Goal: Find specific page/section: Find specific page/section

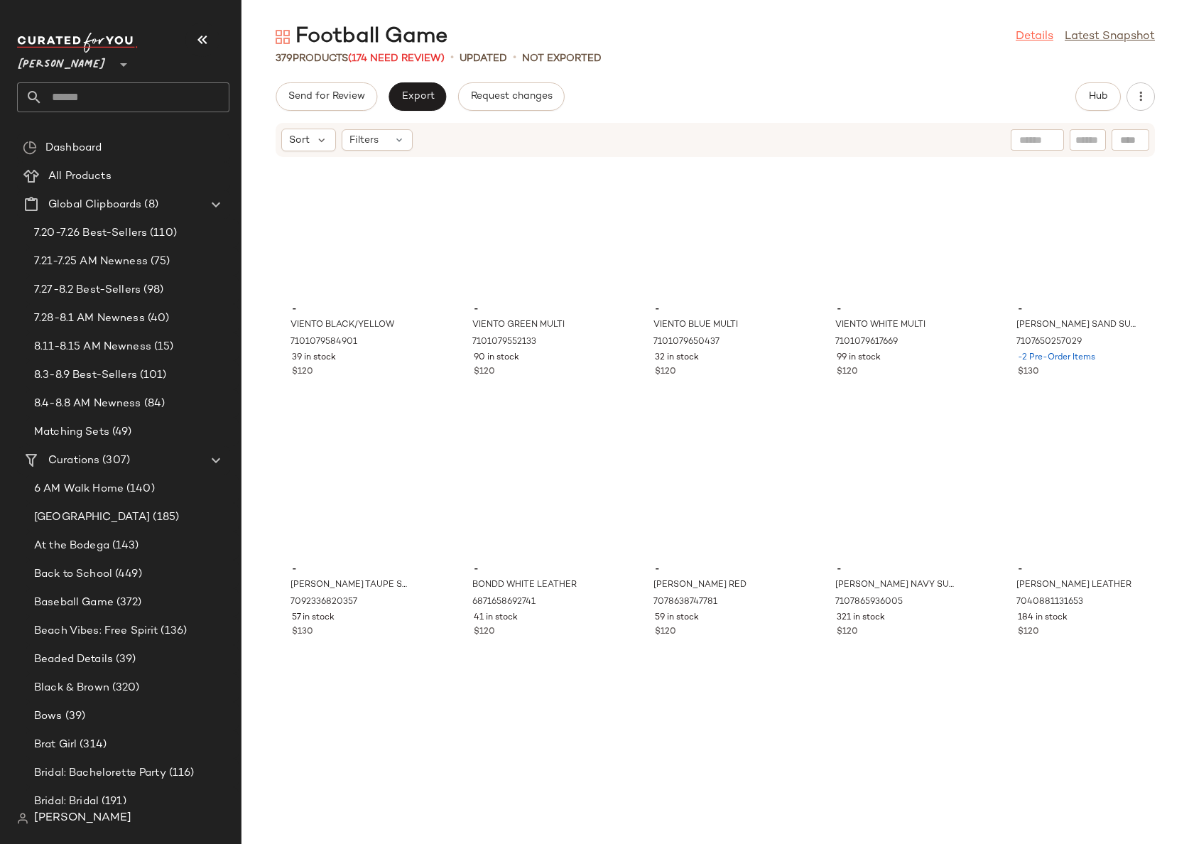
click at [1033, 36] on link "Details" at bounding box center [1035, 36] width 38 height 17
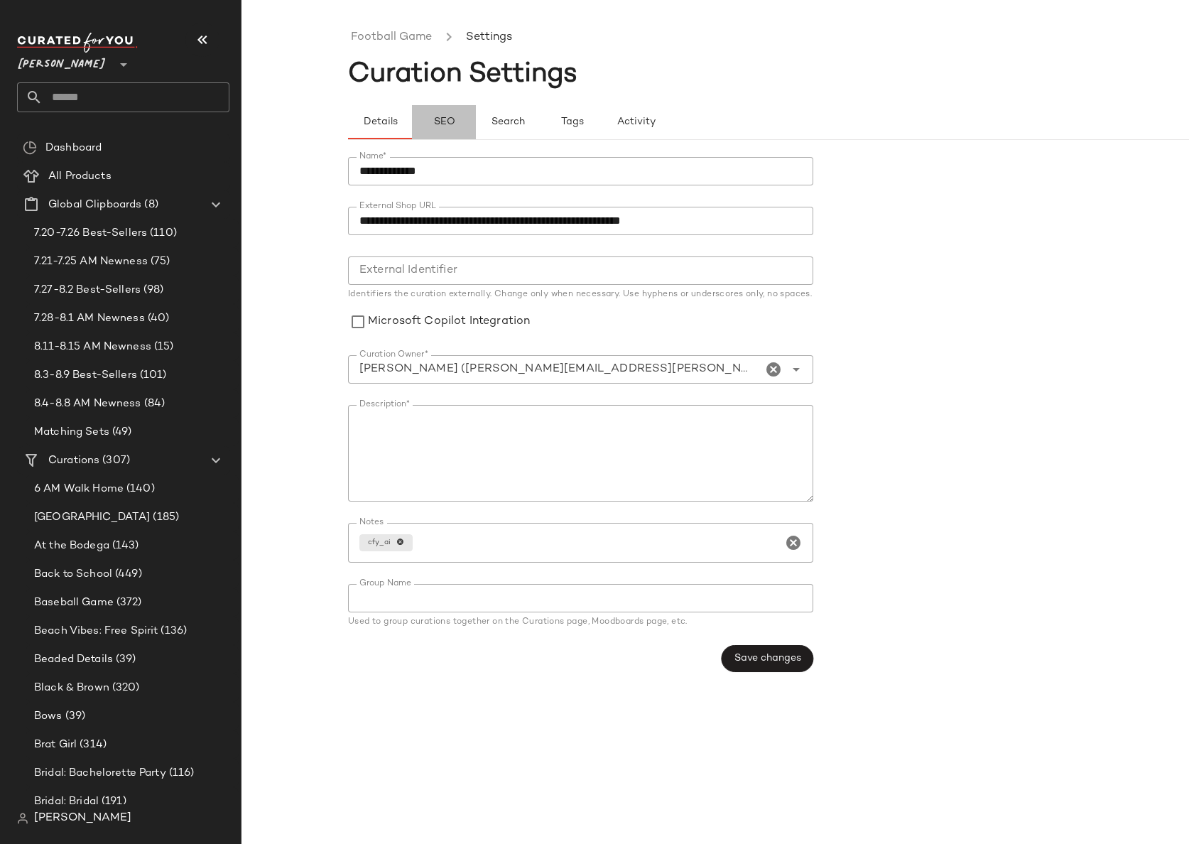
click at [540, 129] on button "SEO" at bounding box center [572, 122] width 64 height 34
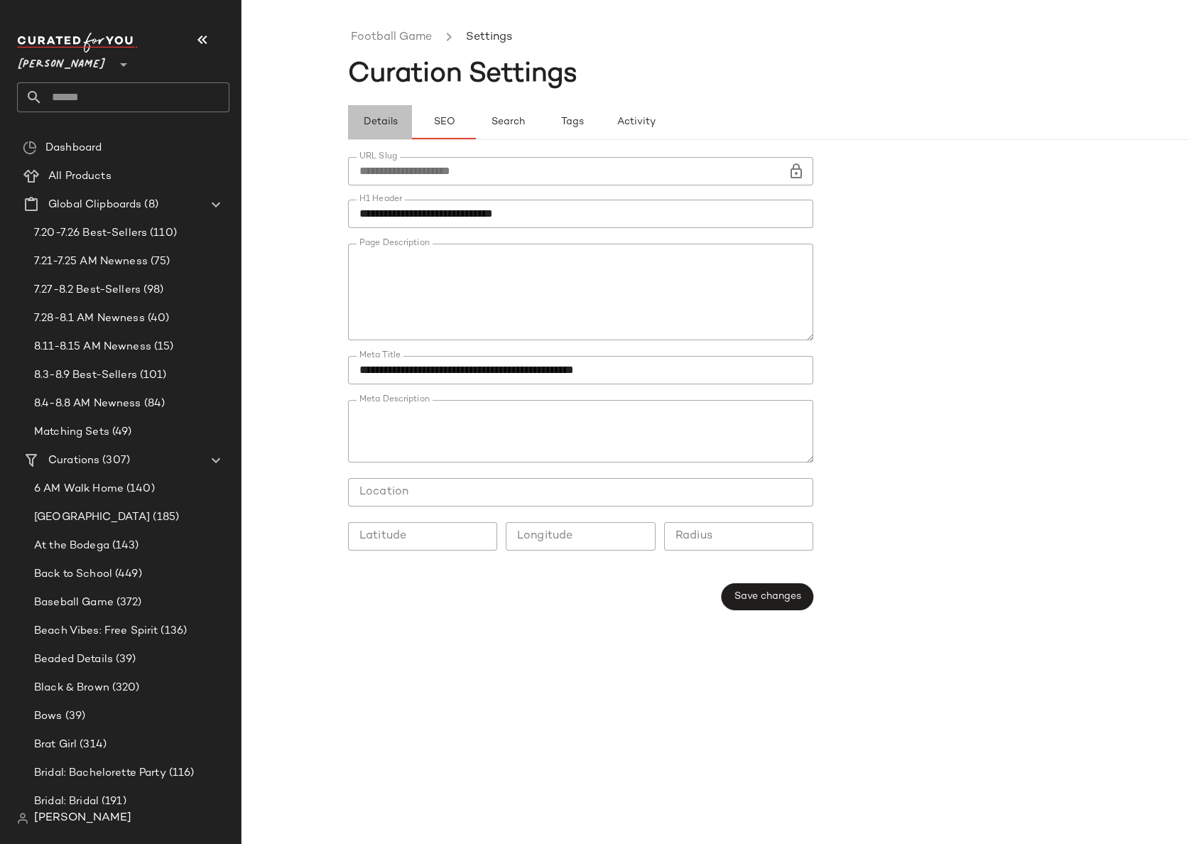
click at [373, 117] on span "Details" at bounding box center [379, 121] width 35 height 11
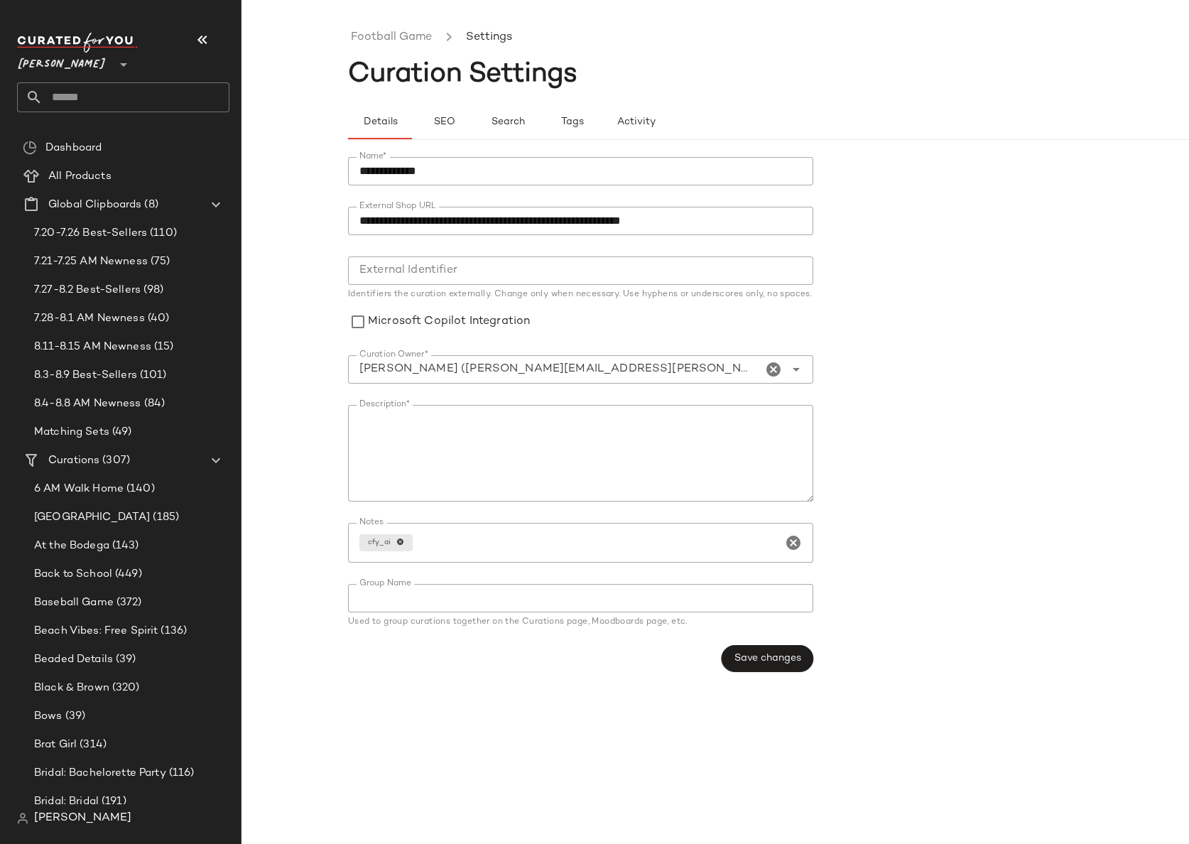
click at [384, 26] on ul "Football Game Settings" at bounding box center [821, 37] width 947 height 33
click at [386, 38] on link "Football Game" at bounding box center [391, 37] width 81 height 18
